Goal: Task Accomplishment & Management: Manage account settings

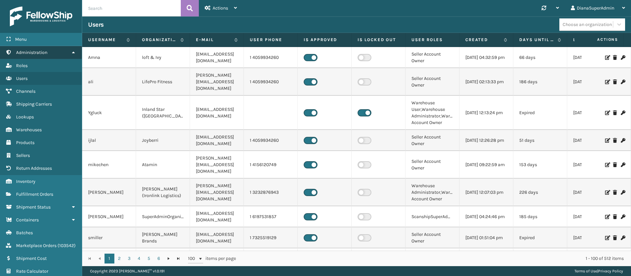
click at [73, 49] on link "Administration" at bounding box center [41, 52] width 82 height 13
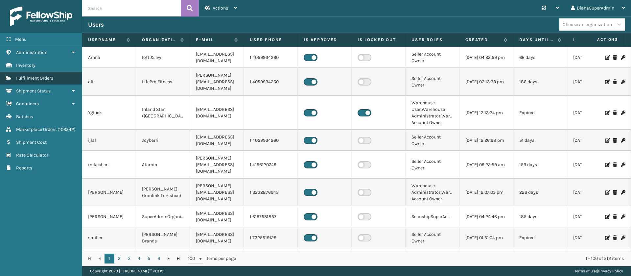
click at [46, 78] on span "Fulfillment Orders" at bounding box center [34, 78] width 37 height 6
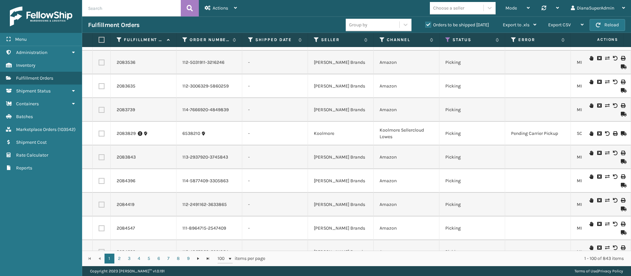
scroll to position [1124, 0]
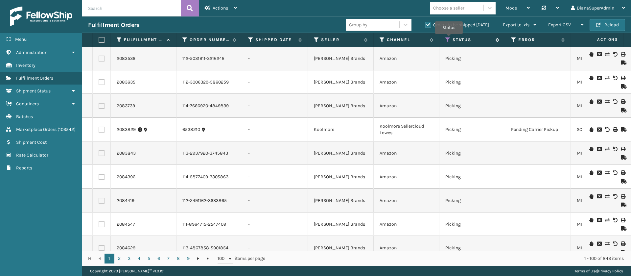
click at [449, 38] on icon at bounding box center [448, 40] width 5 height 6
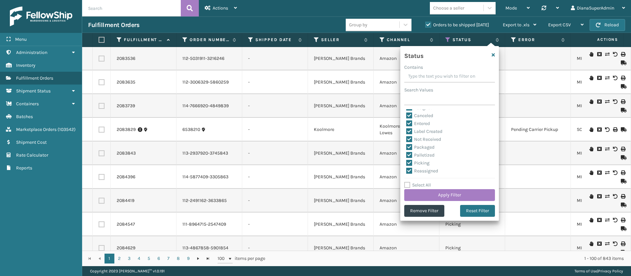
scroll to position [0, 0]
click at [493, 53] on icon "button" at bounding box center [493, 55] width 3 height 5
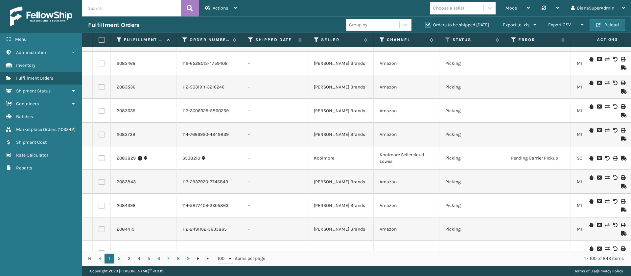
scroll to position [1086, 0]
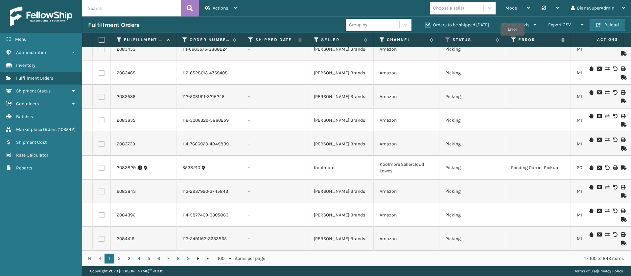
click at [513, 40] on icon at bounding box center [513, 40] width 5 height 6
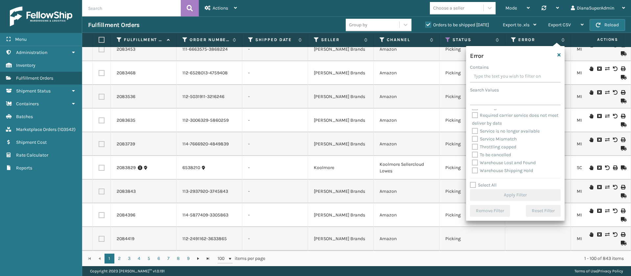
scroll to position [289, 0]
click at [478, 146] on label "To be cancelled" at bounding box center [491, 147] width 39 height 6
click at [473, 146] on input "To be cancelled" at bounding box center [472, 145] width 0 height 4
checkbox input "true"
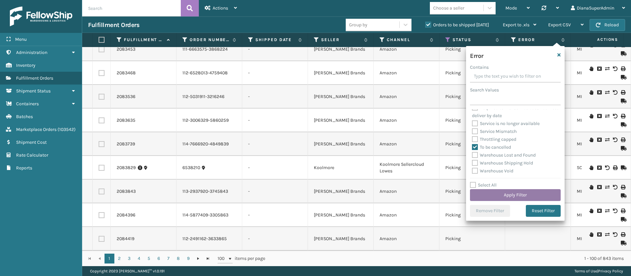
click at [506, 192] on button "Apply Filter" at bounding box center [515, 195] width 91 height 12
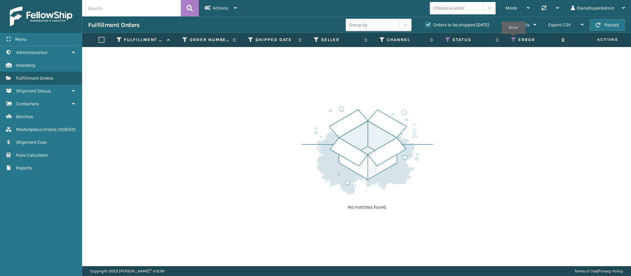
click at [514, 38] on icon at bounding box center [513, 40] width 5 height 6
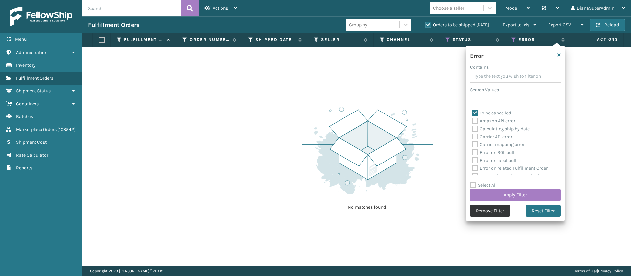
click at [483, 208] on button "Remove Filter" at bounding box center [490, 211] width 40 height 12
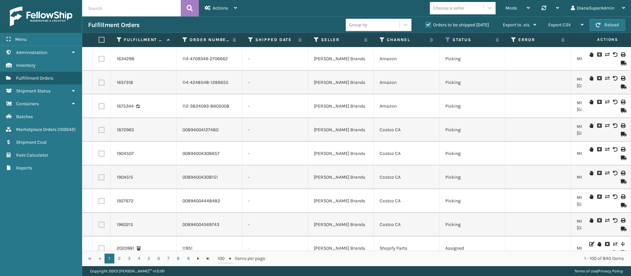
click at [429, 24] on label "Orders to be shipped [DATE]" at bounding box center [458, 25] width 64 height 6
click at [426, 24] on input "Orders to be shipped [DATE]" at bounding box center [426, 23] width 0 height 4
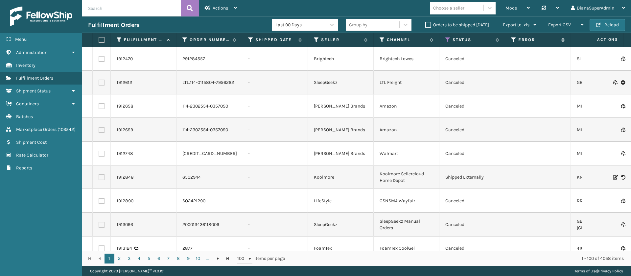
click at [513, 40] on icon at bounding box center [513, 40] width 5 height 6
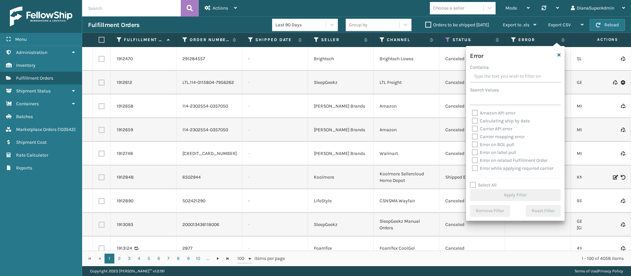
scroll to position [289, 0]
click at [474, 146] on label "To be cancelled" at bounding box center [491, 147] width 39 height 6
click at [473, 146] on input "To be cancelled" at bounding box center [472, 145] width 0 height 4
checkbox input "true"
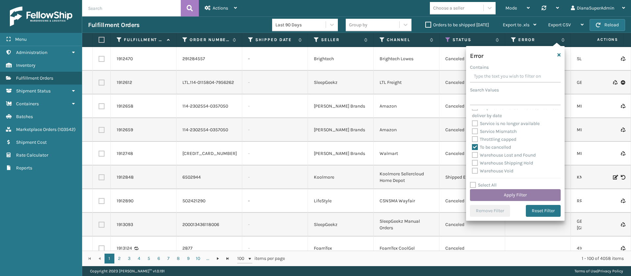
click at [515, 196] on button "Apply Filter" at bounding box center [515, 195] width 91 height 12
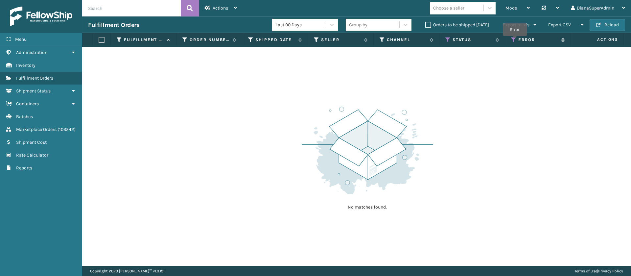
click at [515, 40] on icon at bounding box center [513, 40] width 5 height 6
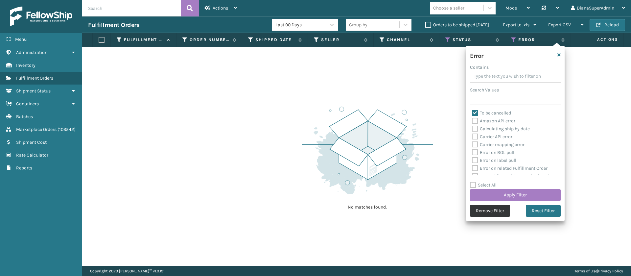
click at [487, 208] on button "Remove Filter" at bounding box center [490, 211] width 40 height 12
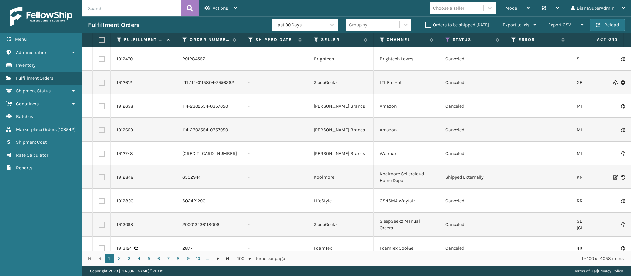
click at [429, 24] on label "Orders to be shipped [DATE]" at bounding box center [458, 25] width 64 height 6
click at [426, 24] on input "Orders to be shipped [DATE]" at bounding box center [426, 23] width 0 height 4
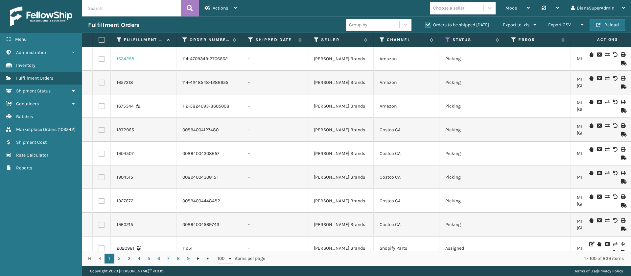
click at [129, 58] on link "1634298" at bounding box center [126, 59] width 18 height 7
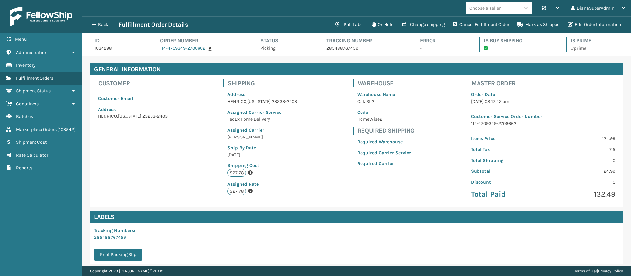
scroll to position [16, 549]
click at [476, 24] on button "Cancel Fulfillment Order" at bounding box center [481, 24] width 64 height 13
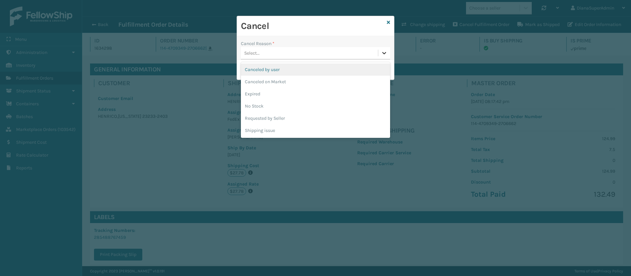
click at [382, 51] on icon at bounding box center [384, 53] width 7 height 7
click at [385, 55] on icon at bounding box center [384, 53] width 7 height 7
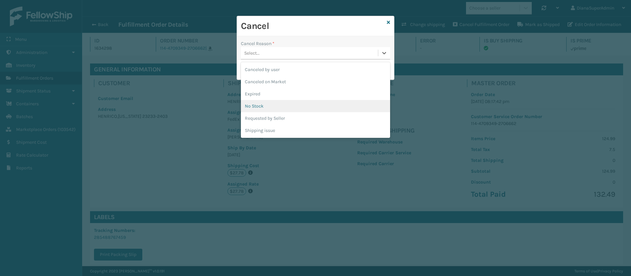
click at [275, 104] on div "No Stock" at bounding box center [315, 106] width 149 height 12
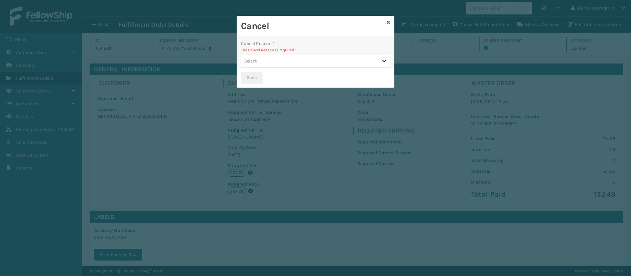
click at [382, 61] on icon at bounding box center [384, 61] width 7 height 7
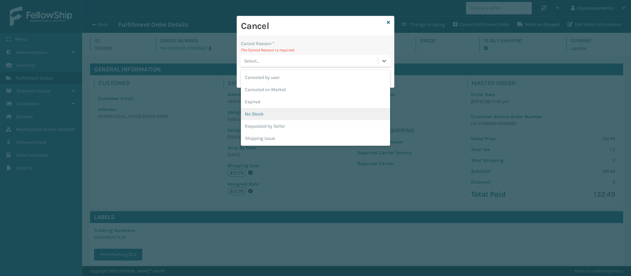
click at [286, 109] on div "No Stock" at bounding box center [315, 114] width 149 height 12
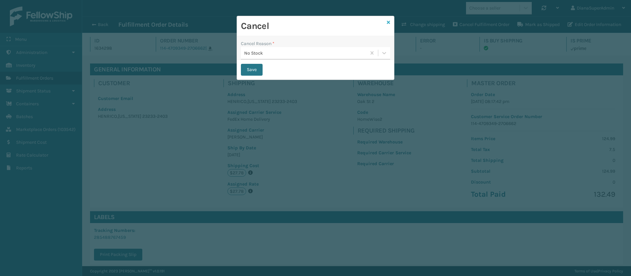
click at [389, 20] on icon at bounding box center [388, 22] width 3 height 5
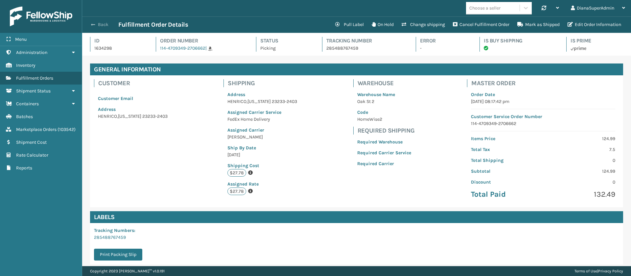
click at [94, 24] on span "button" at bounding box center [93, 24] width 4 height 5
